Goal: Book appointment/travel/reservation

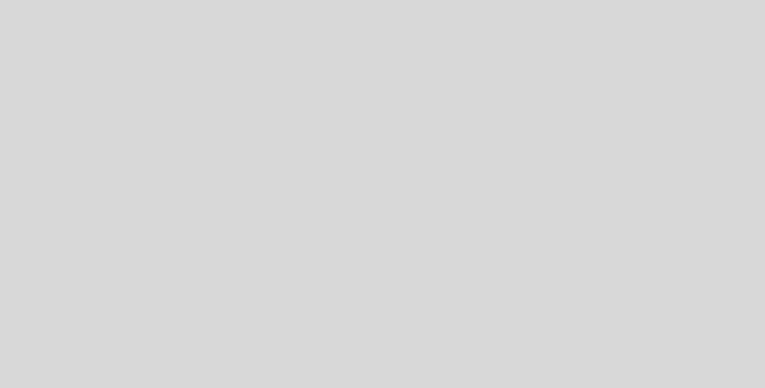
select select "pt"
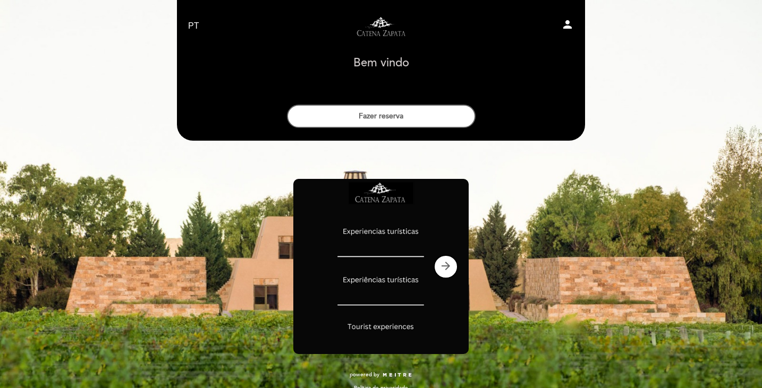
click at [414, 114] on button "Fazer reserva" at bounding box center [381, 116] width 189 height 23
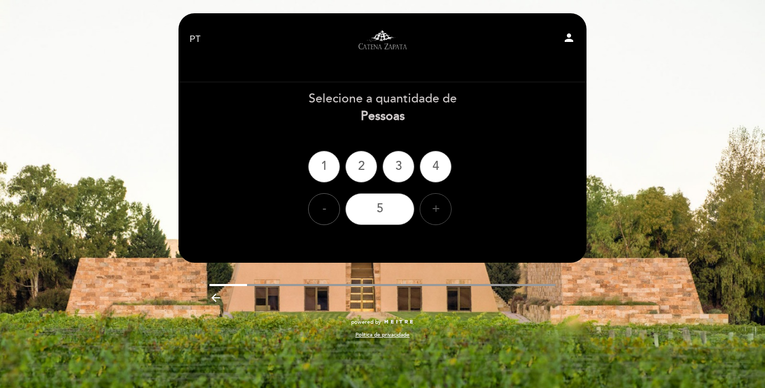
click at [443, 201] on div "+" at bounding box center [436, 209] width 32 height 32
click at [378, 209] on div "8" at bounding box center [379, 209] width 69 height 32
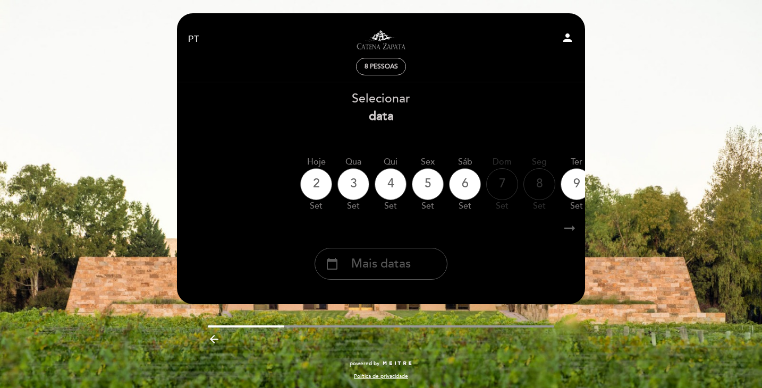
click at [394, 273] on span "Mais datas" at bounding box center [381, 265] width 60 height 18
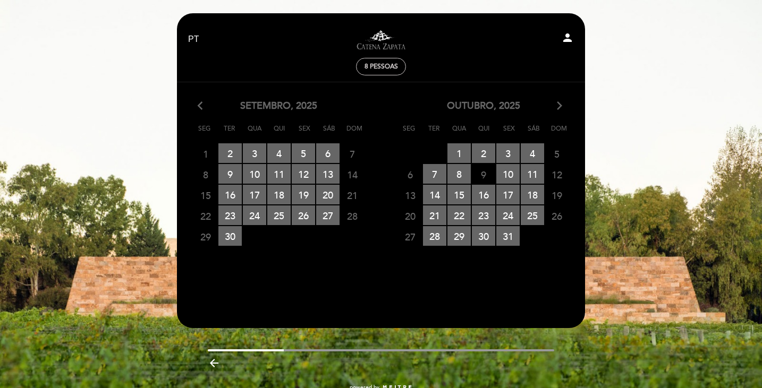
click at [554, 105] on div "outubro, 2025 arrow_forward_ios" at bounding box center [483, 106] width 205 height 14
click at [556, 106] on icon "arrow_forward_ios" at bounding box center [560, 106] width 10 height 14
